Goal: Transaction & Acquisition: Purchase product/service

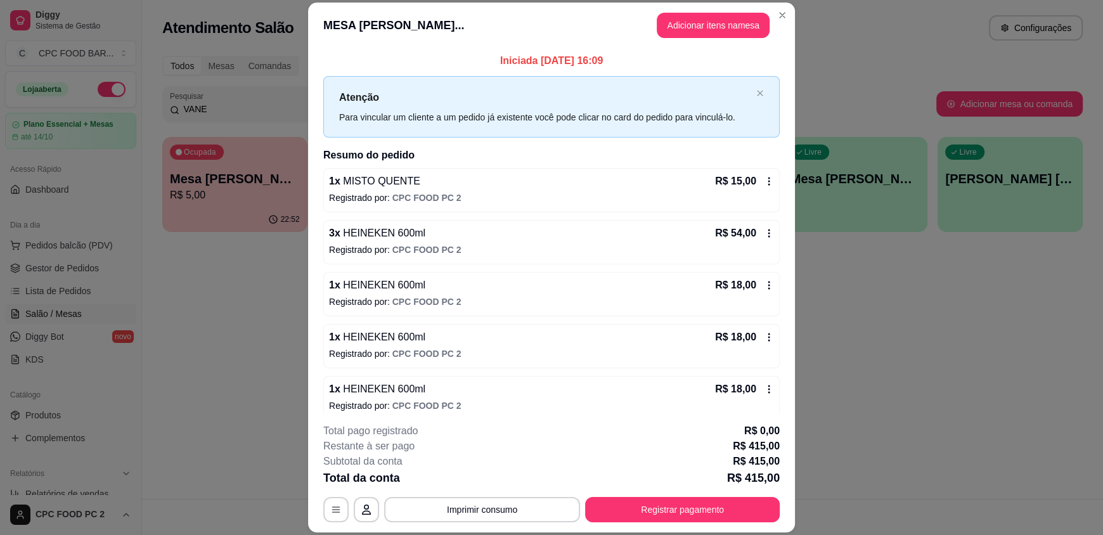
scroll to position [63, 0]
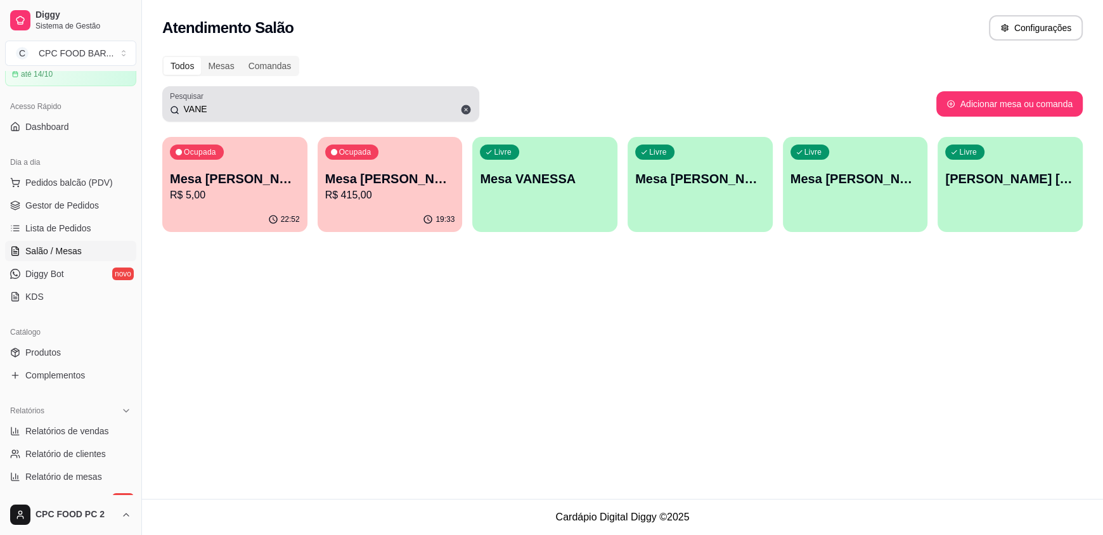
click at [275, 108] on input "VANE" at bounding box center [325, 109] width 292 height 13
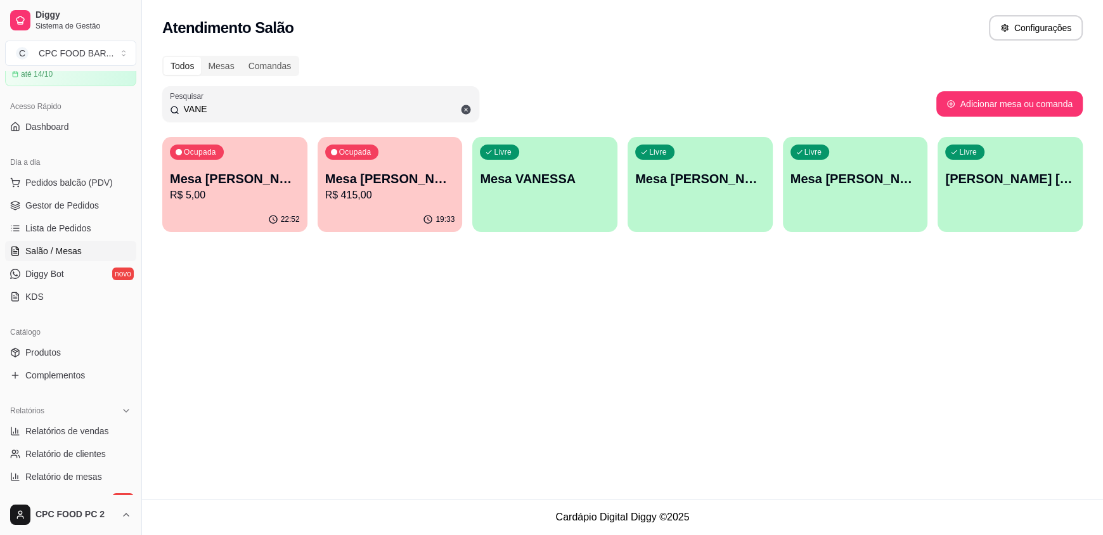
click at [275, 108] on input "VANE" at bounding box center [325, 109] width 292 height 13
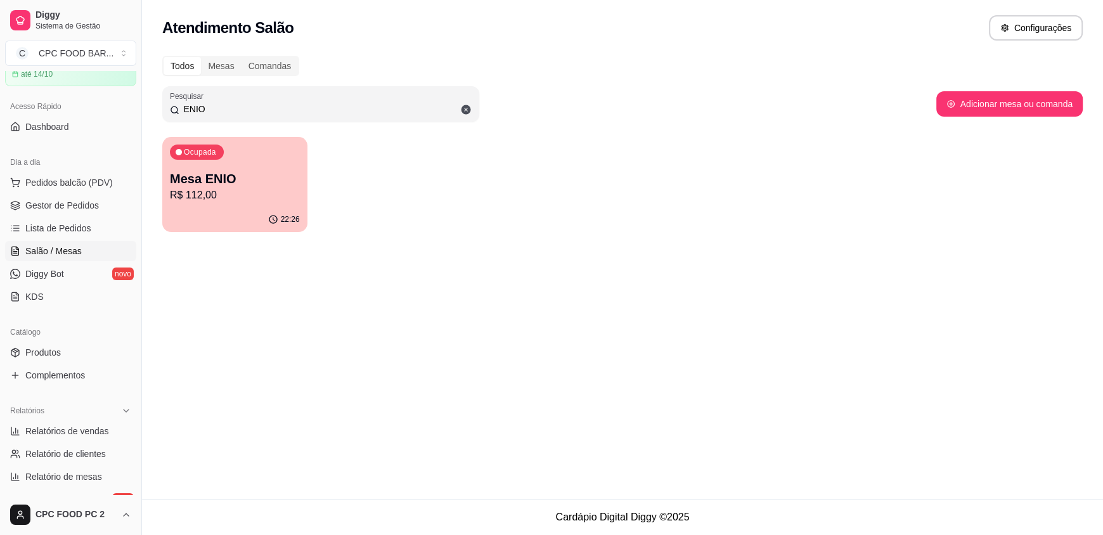
type input "ENIO"
click at [215, 195] on p "R$ 112,00" at bounding box center [235, 195] width 130 height 15
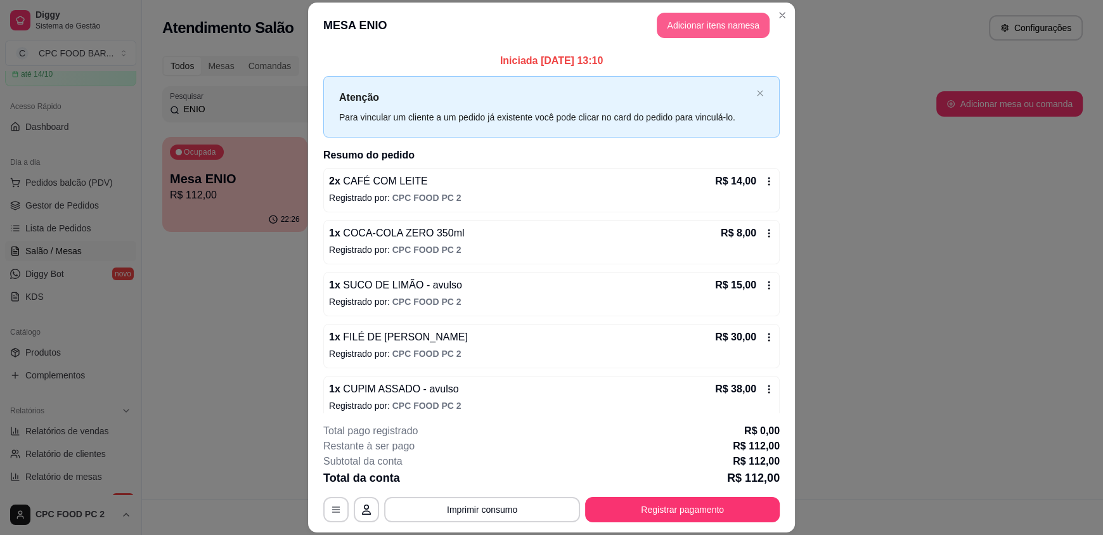
click at [679, 25] on button "Adicionar itens na mesa" at bounding box center [713, 25] width 113 height 25
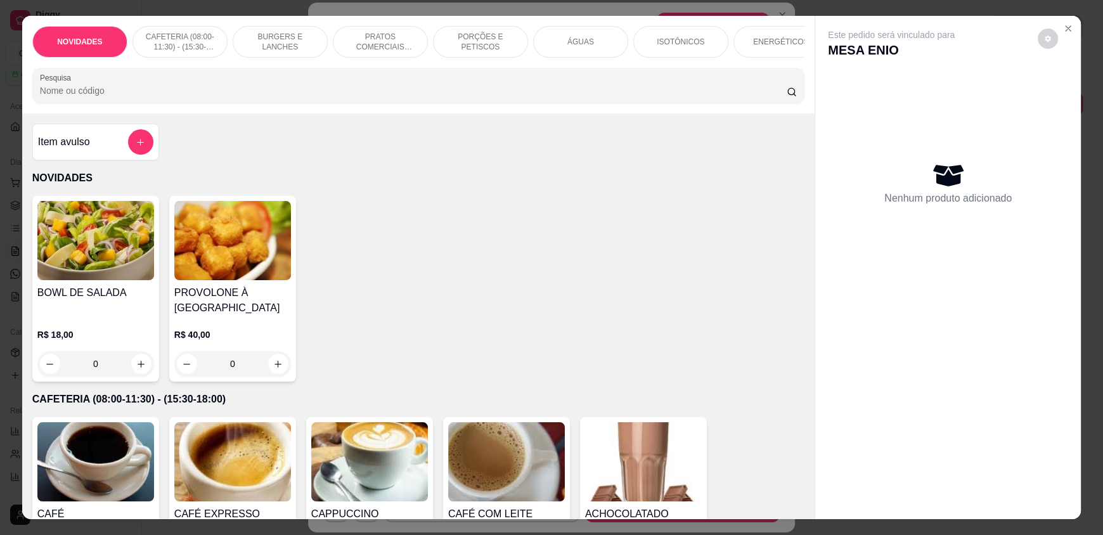
click at [139, 97] on input "Pesquisa" at bounding box center [413, 90] width 747 height 13
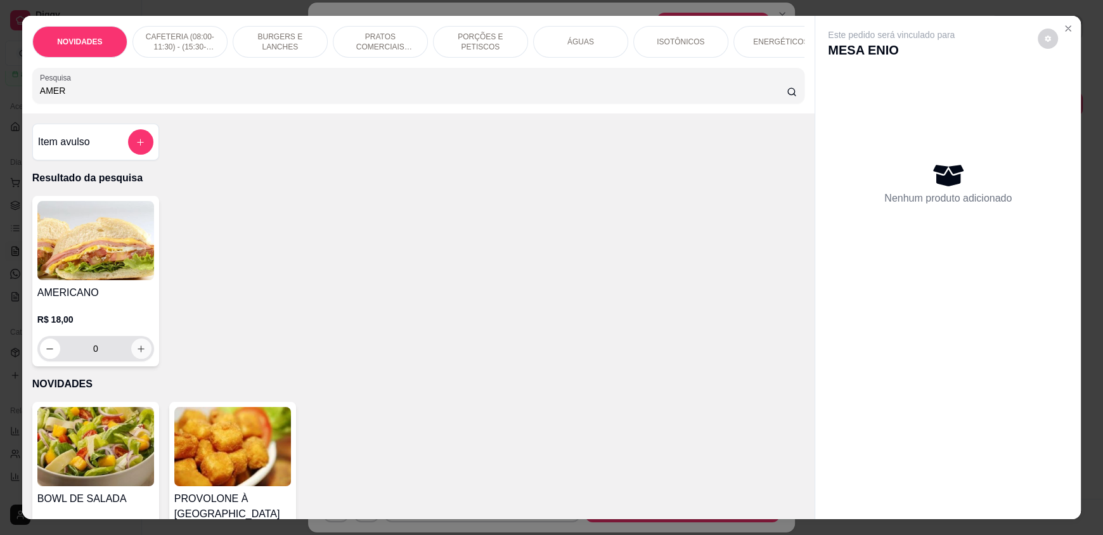
type input "AMER"
click at [136, 350] on button "increase-product-quantity" at bounding box center [141, 349] width 20 height 20
type input "1"
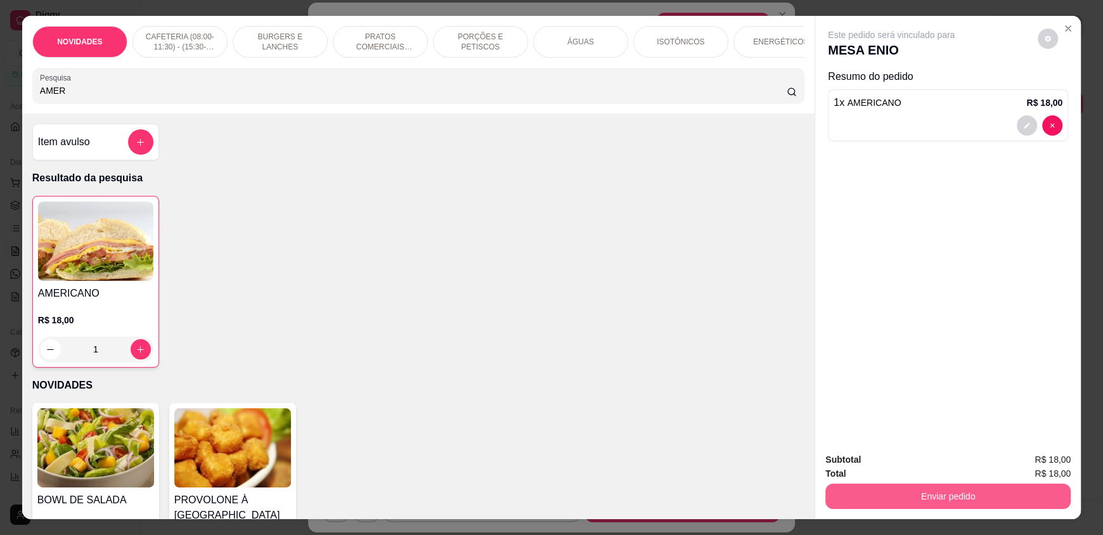
click at [925, 500] on button "Enviar pedido" at bounding box center [947, 496] width 245 height 25
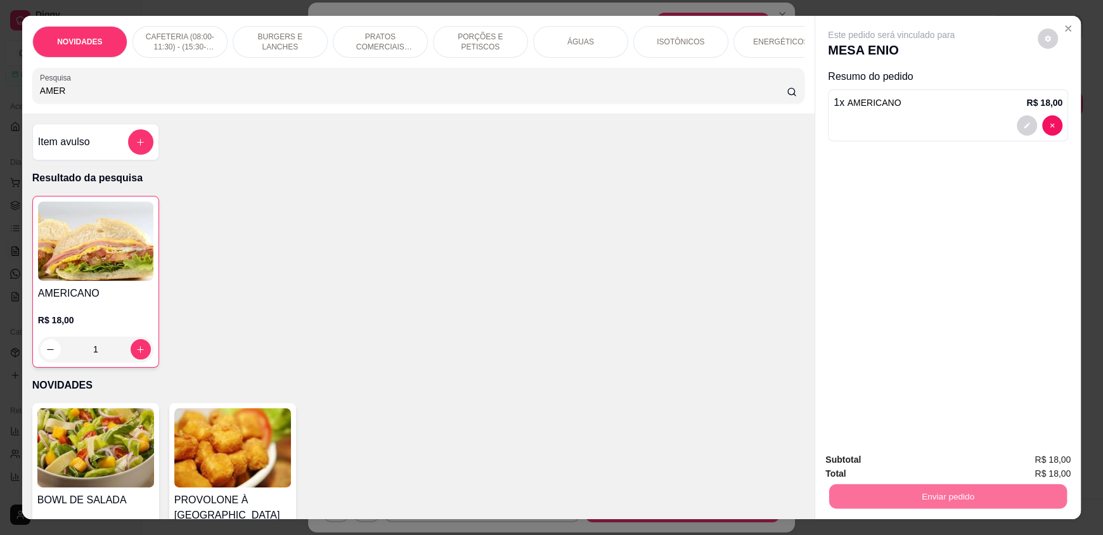
click at [1034, 462] on button "Enviar pedido" at bounding box center [1038, 465] width 72 height 24
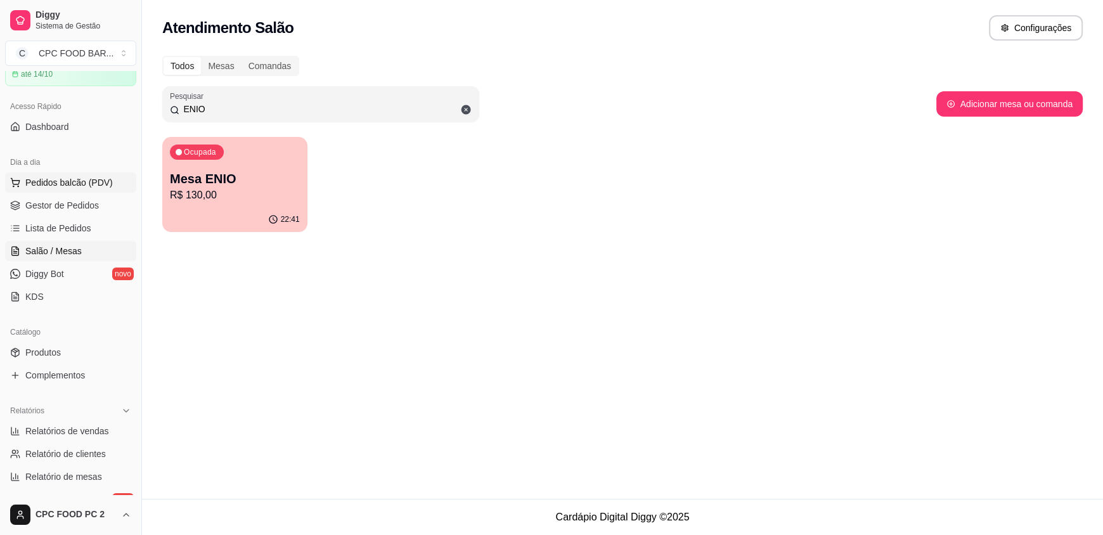
click at [69, 181] on span "Pedidos balcão (PDV)" at bounding box center [68, 182] width 87 height 13
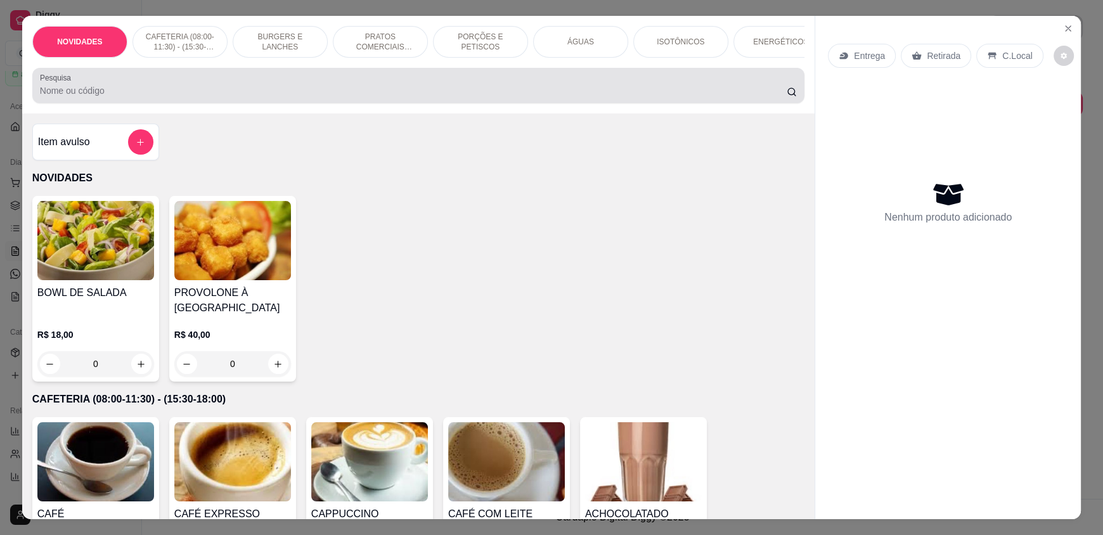
click at [200, 93] on div at bounding box center [418, 85] width 757 height 25
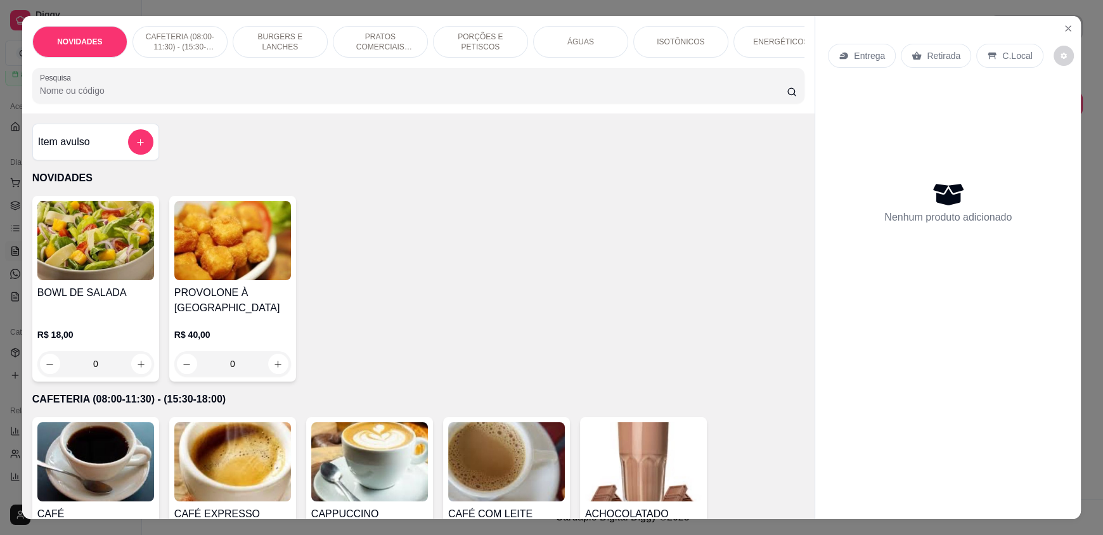
click at [117, 97] on input "Pesquisa" at bounding box center [413, 90] width 747 height 13
click at [1064, 36] on button "Close" at bounding box center [1068, 28] width 20 height 20
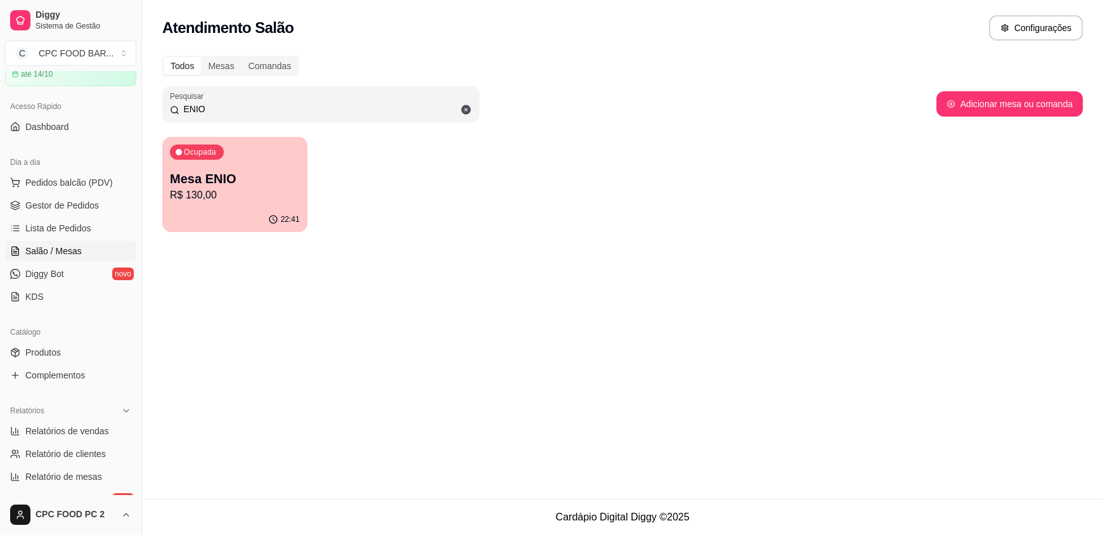
drag, startPoint x: 232, startPoint y: 111, endPoint x: 58, endPoint y: 97, distance: 174.9
click at [58, 97] on div "Diggy Sistema de Gestão C CPC FOOD BAR ... Loja aberta Plano Essencial + Mesas …" at bounding box center [551, 267] width 1103 height 535
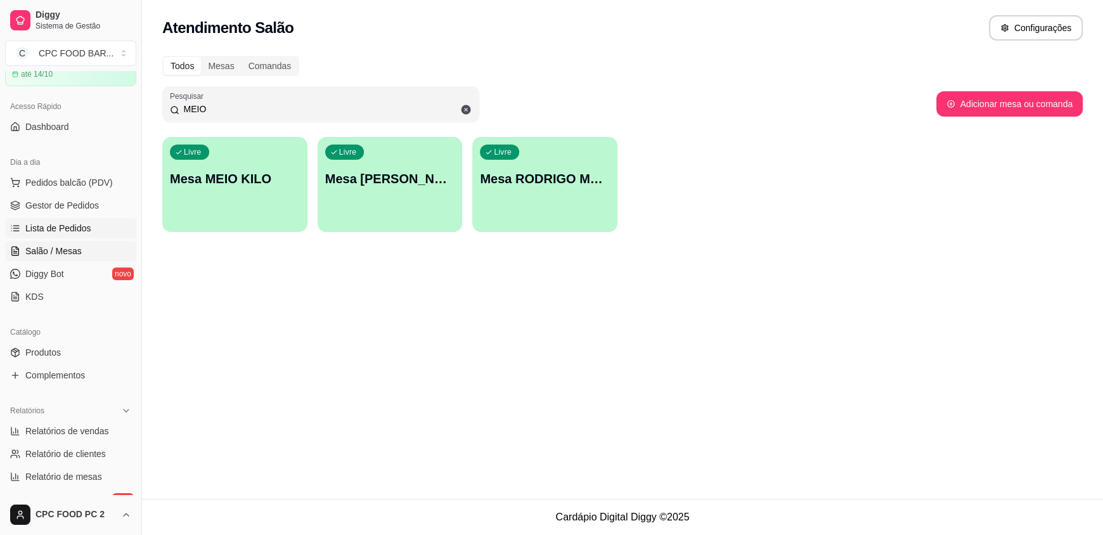
type input "MEIO"
click at [54, 224] on span "Lista de Pedidos" at bounding box center [58, 228] width 66 height 13
